Goal: Transaction & Acquisition: Purchase product/service

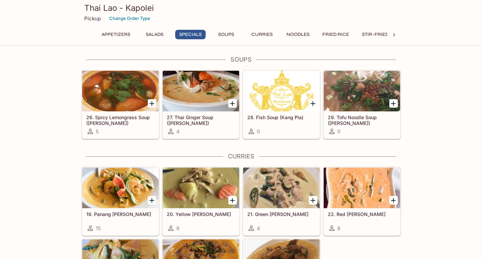
scroll to position [756, 0]
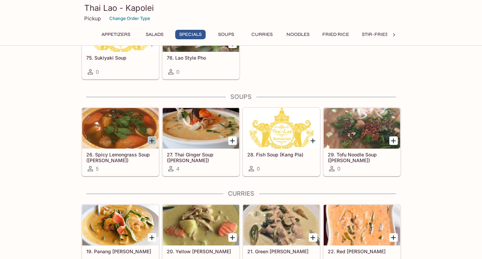
click at [154, 138] on icon "Add 26. Spicy Lemongrass Soup (Tom Yum)" at bounding box center [152, 141] width 8 height 8
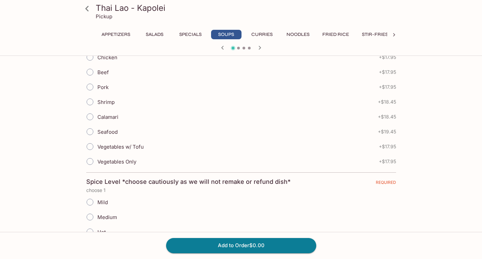
scroll to position [176, 0]
click at [117, 133] on div "Seafood + $19.45" at bounding box center [241, 131] width 310 height 15
click at [92, 132] on input "Seafood" at bounding box center [90, 131] width 14 height 14
radio input "true"
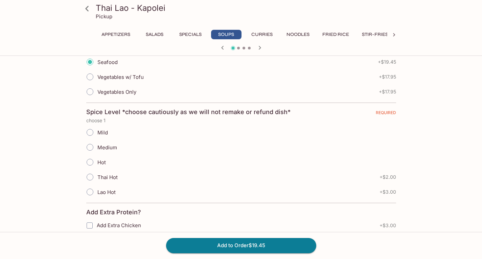
scroll to position [253, 0]
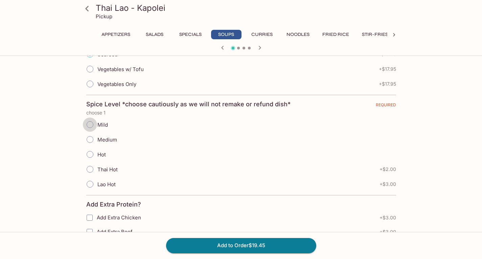
click at [93, 127] on input "Mild" at bounding box center [90, 124] width 14 height 14
radio input "true"
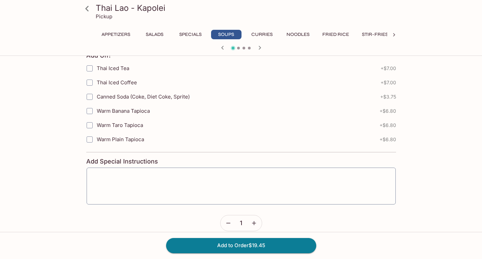
scroll to position [551, 0]
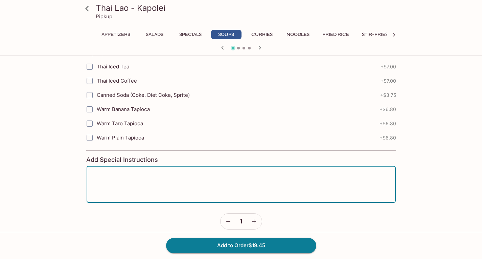
click at [103, 184] on textarea at bounding box center [241, 185] width 300 height 26
type textarea "no mushrooms"
